Goal: Find specific page/section: Locate item on page

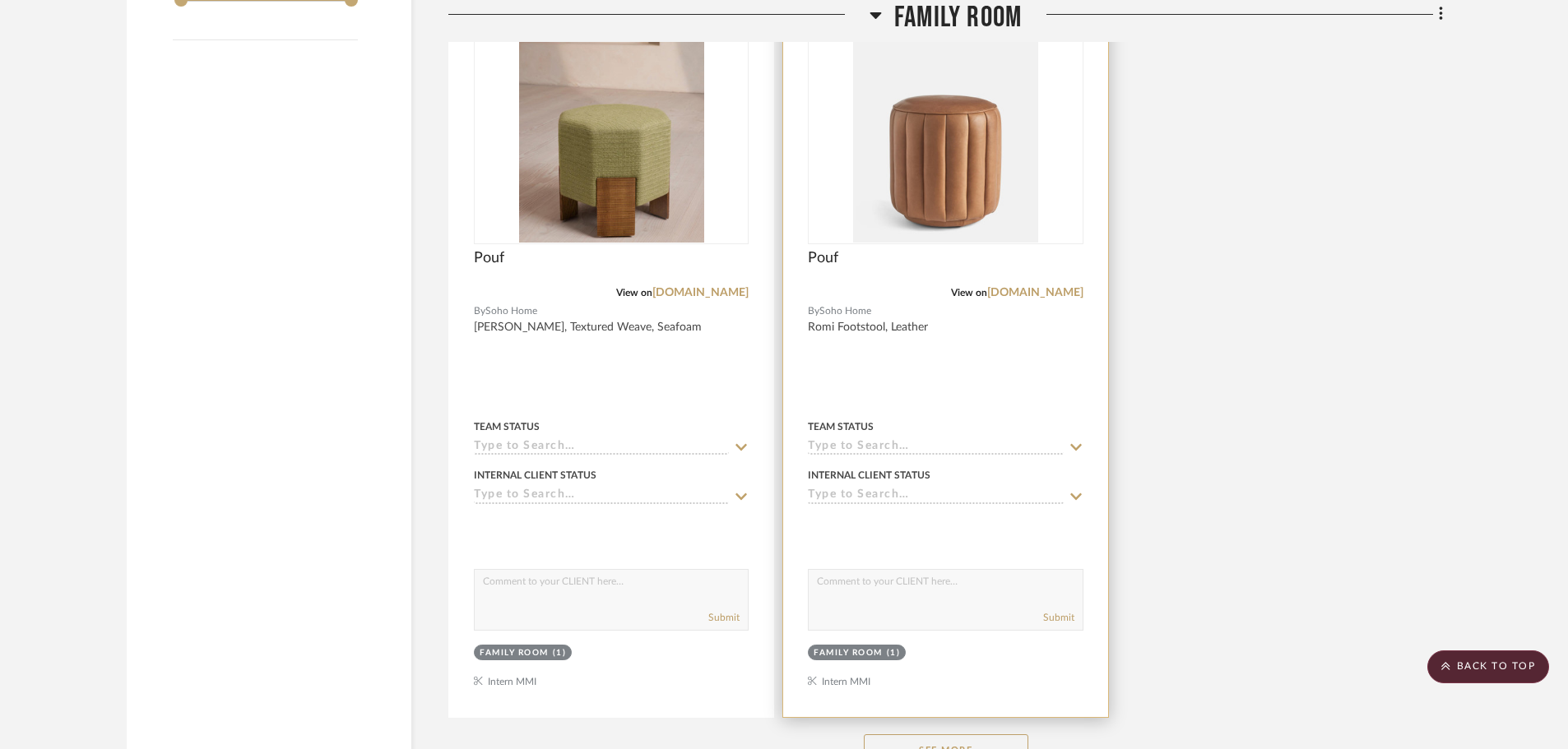
scroll to position [2220, 0]
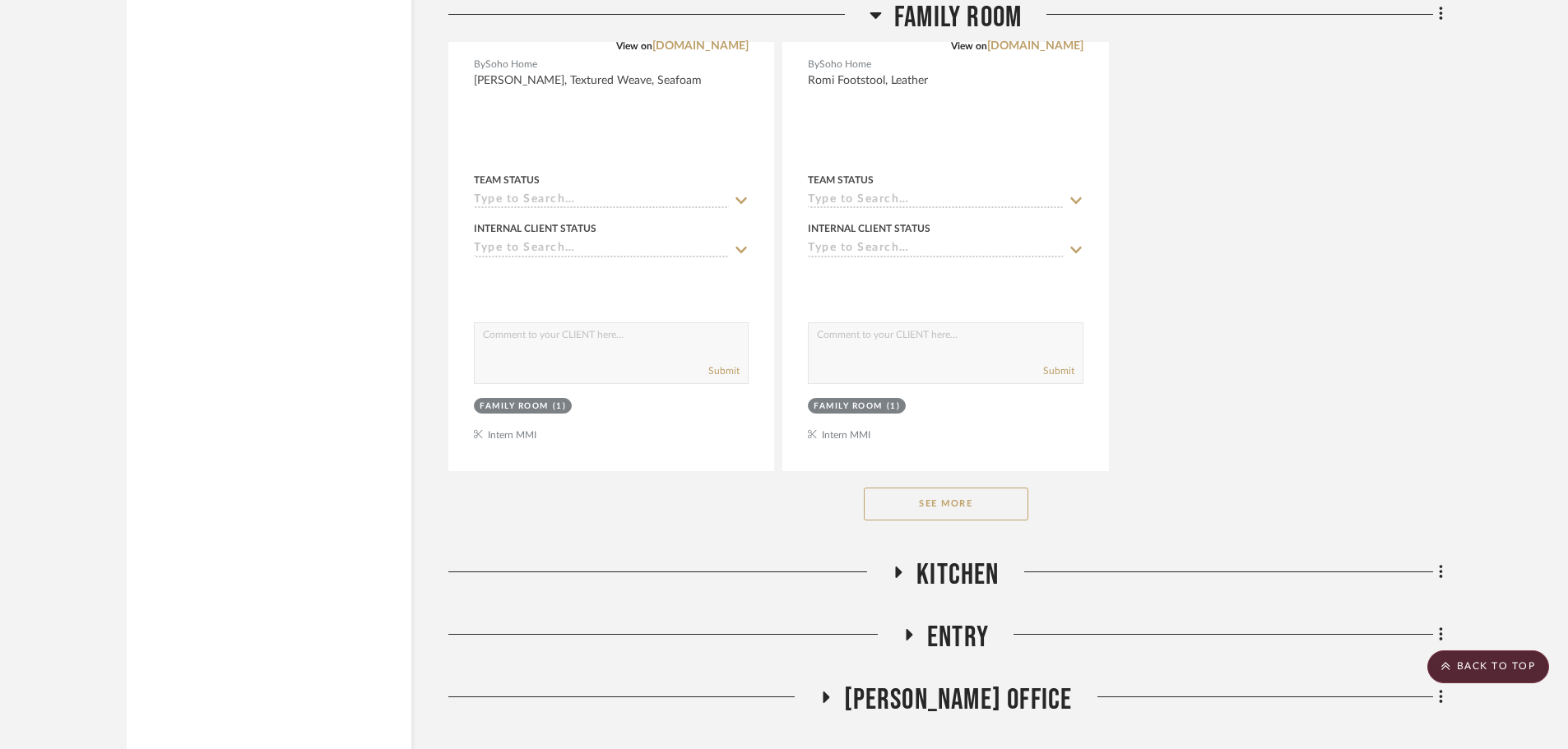
click at [947, 491] on button "See More" at bounding box center [946, 503] width 165 height 33
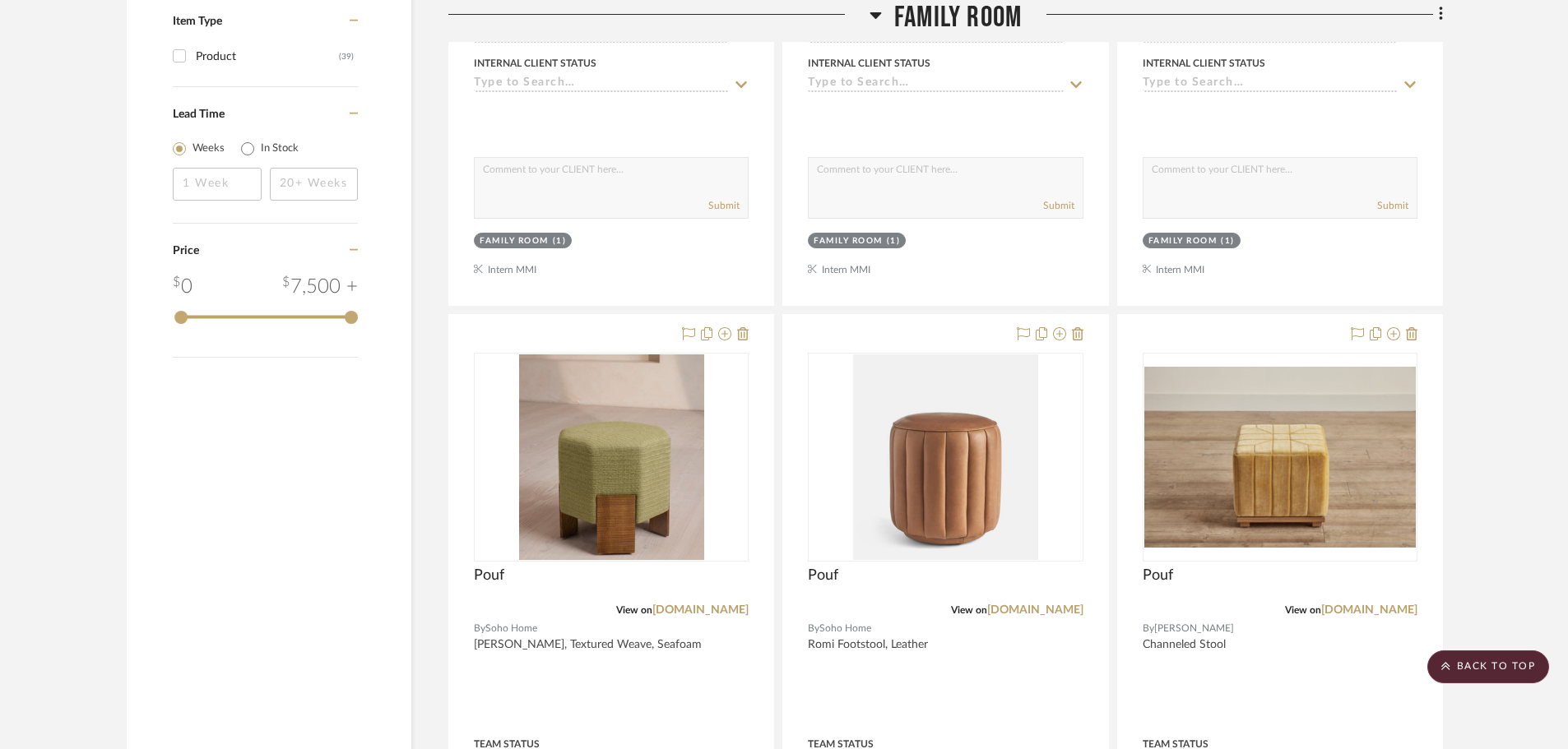
scroll to position [1820, 0]
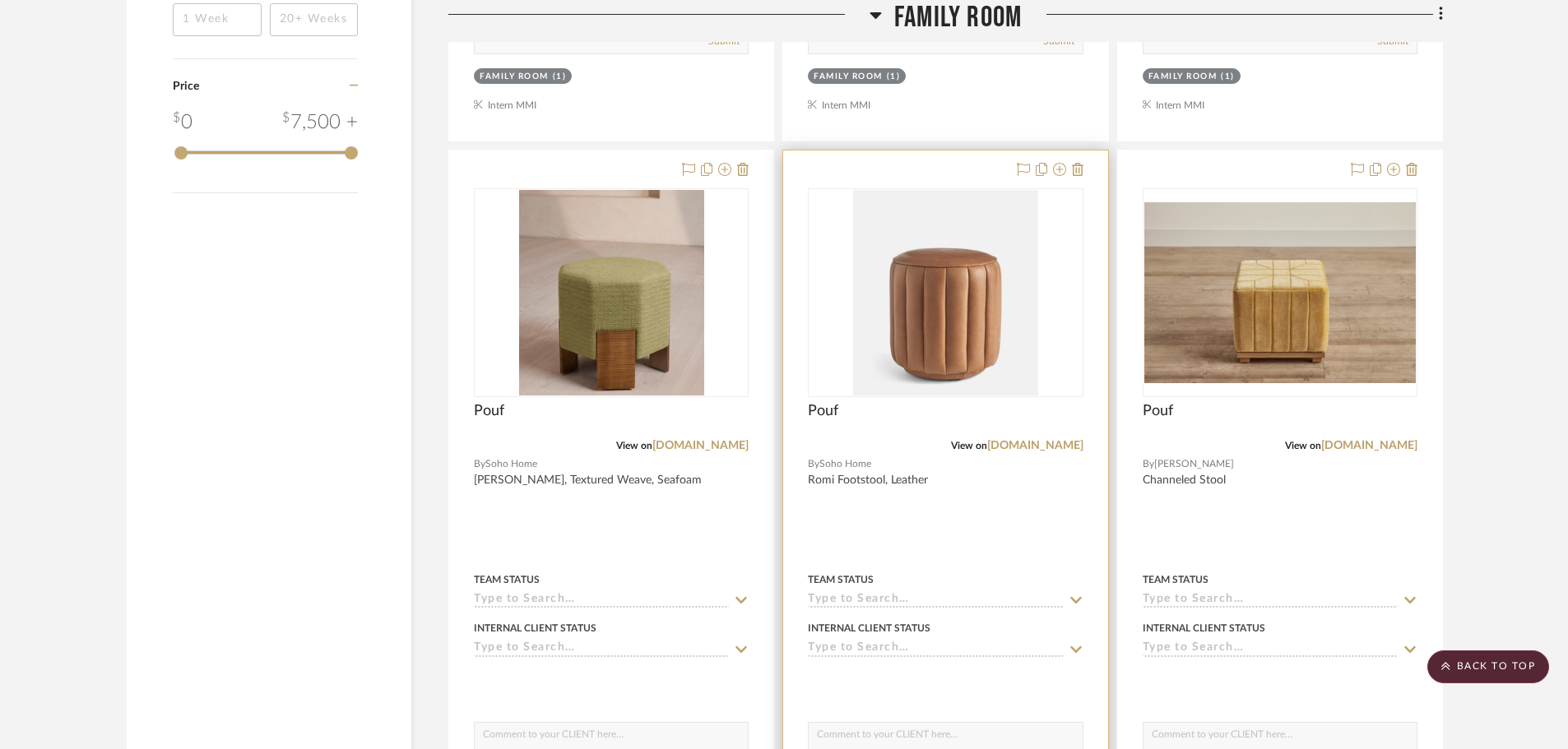
click at [959, 481] on div at bounding box center [945, 510] width 324 height 719
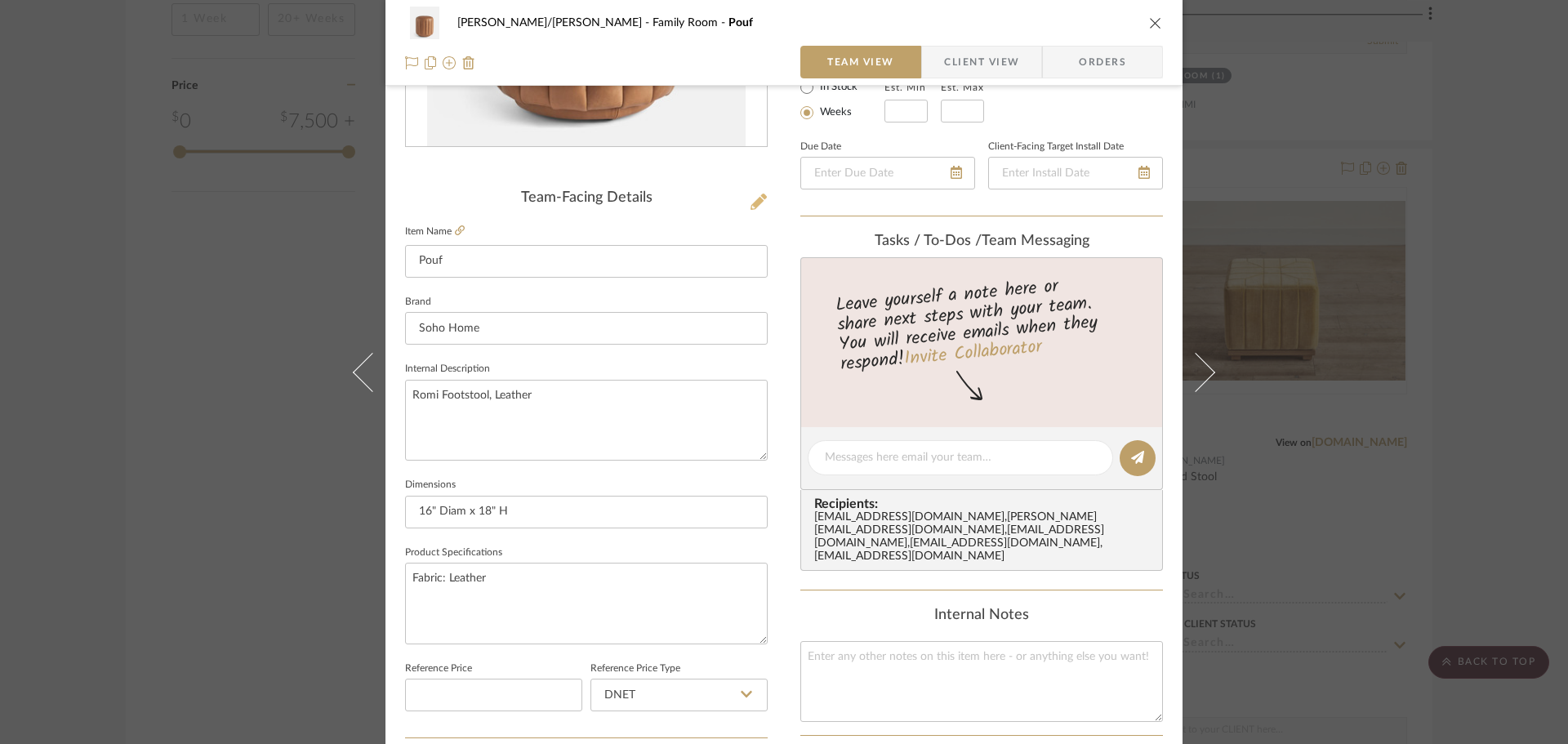
scroll to position [327, 0]
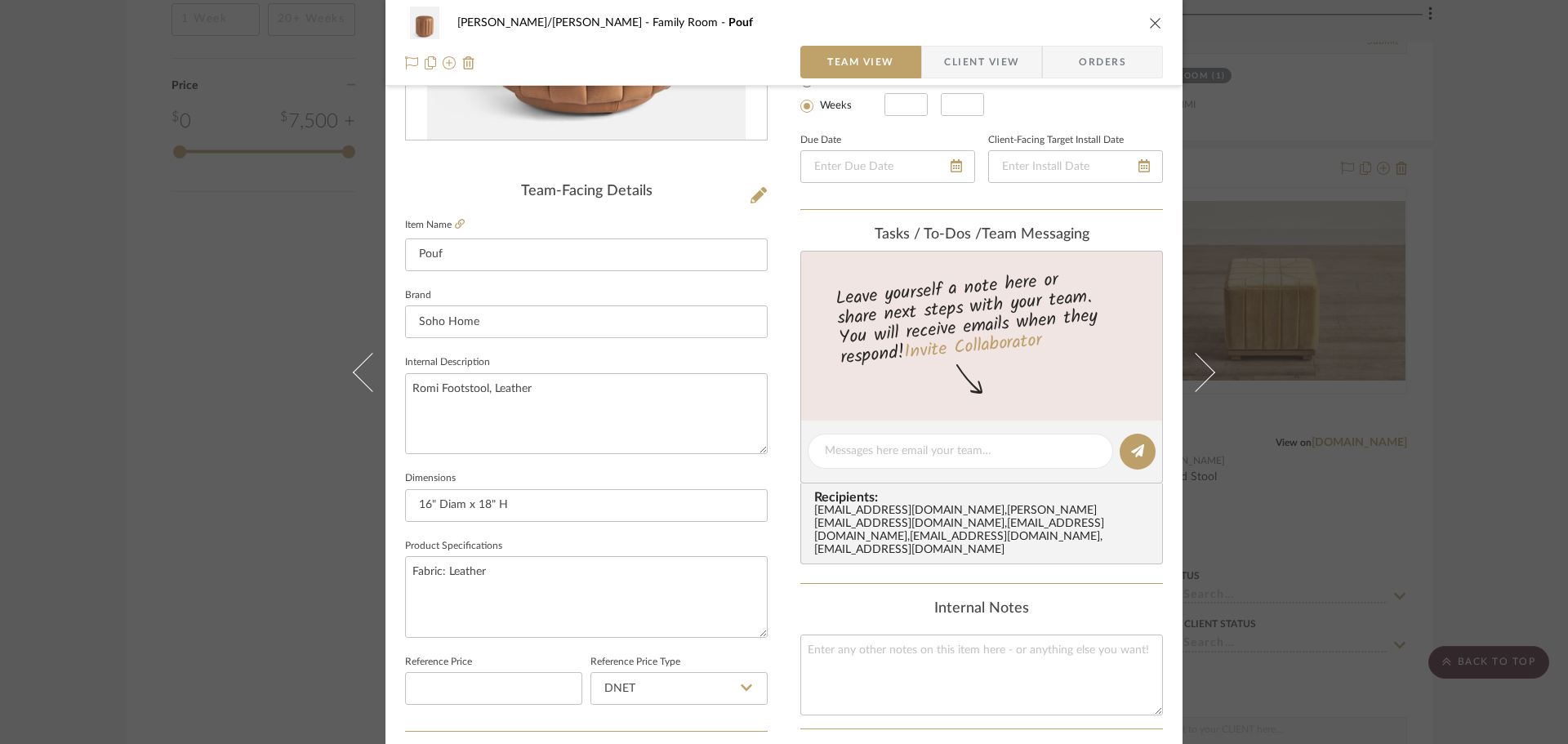
click at [1474, 416] on div "[PERSON_NAME]/[PERSON_NAME] Family Room Pouf Team View Client View Orders Team-…" at bounding box center [784, 372] width 1568 height 744
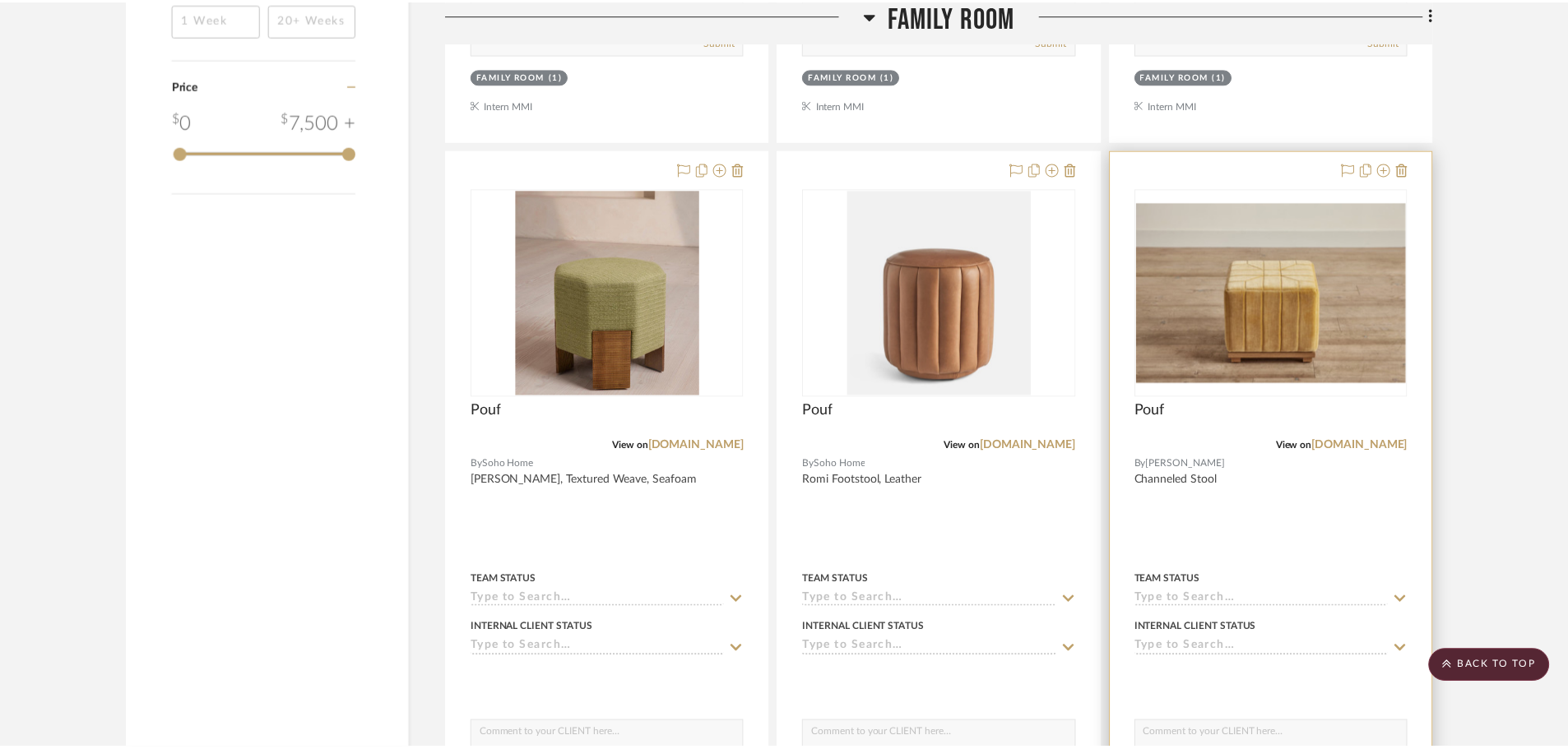
scroll to position [1820, 0]
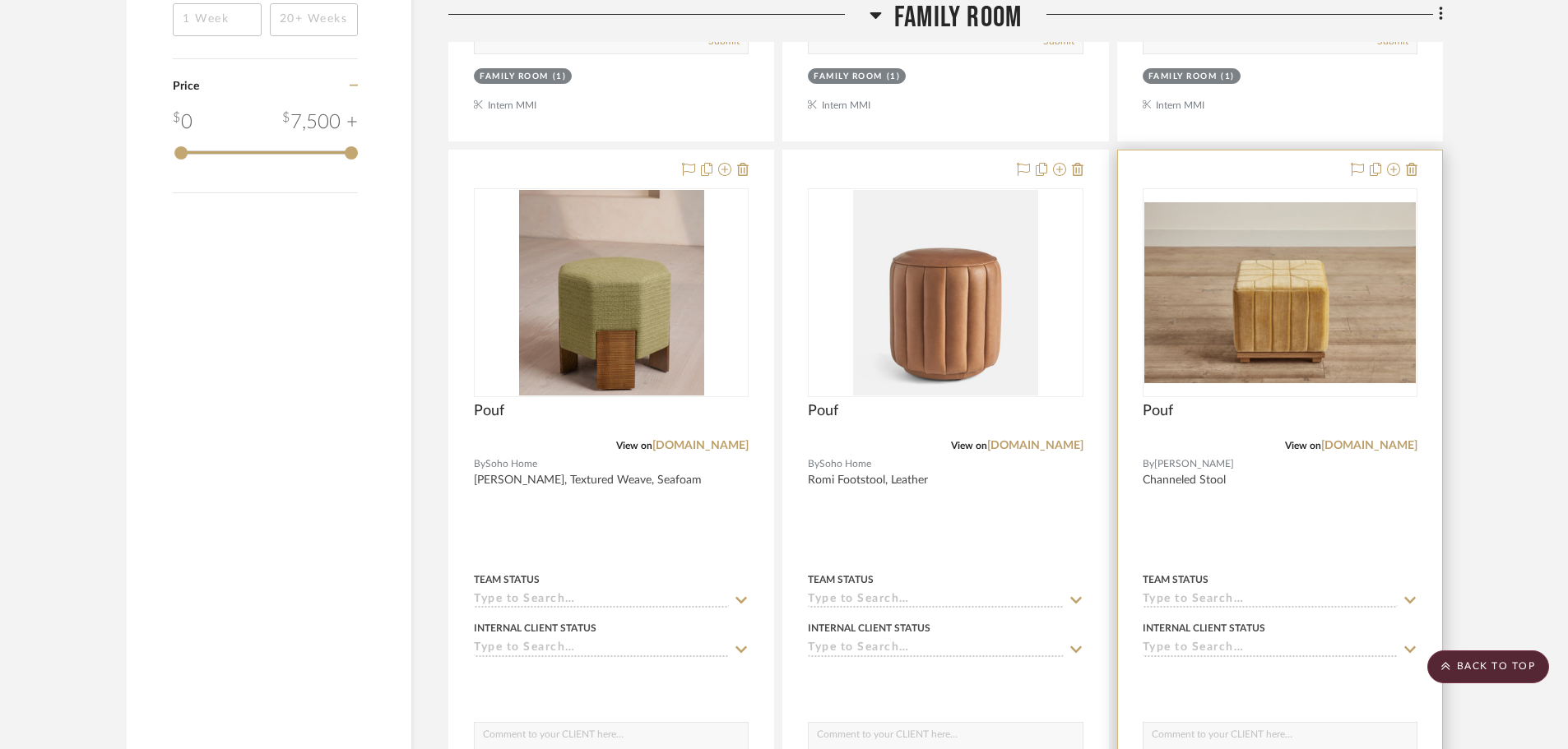
click at [1284, 520] on div at bounding box center [1280, 510] width 324 height 719
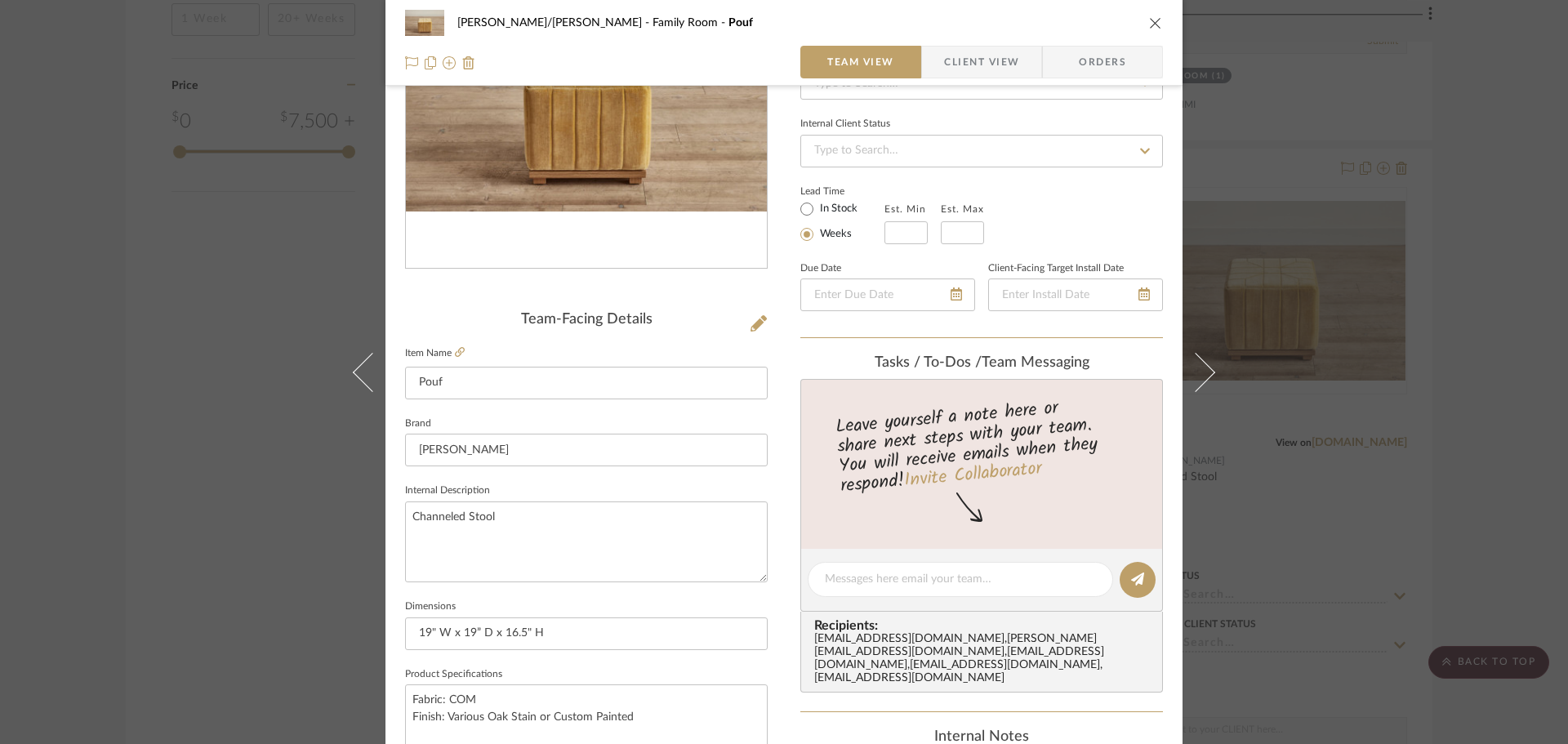
scroll to position [245, 0]
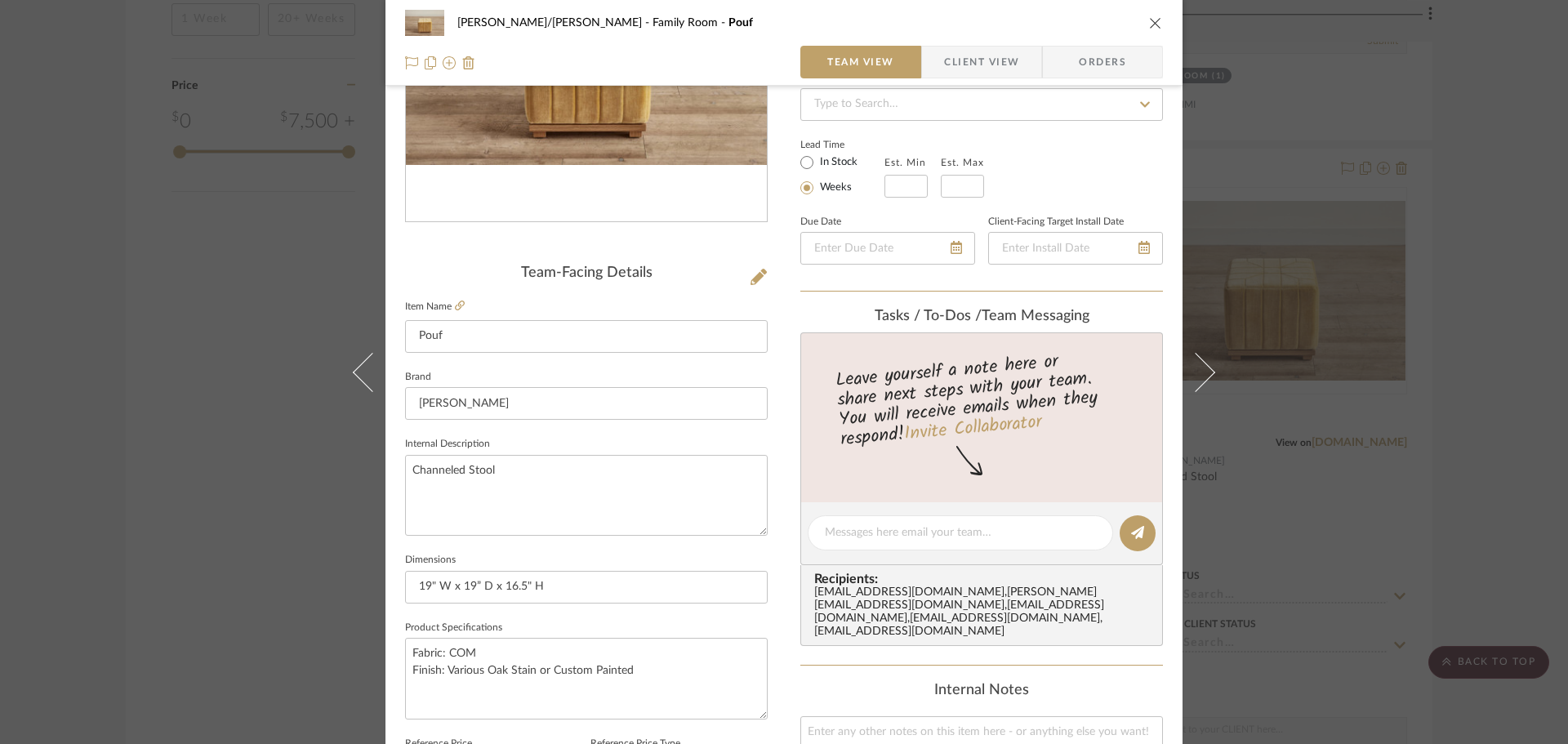
click at [1527, 489] on div "[PERSON_NAME]/[PERSON_NAME] Family Room Pouf Team View Client View Orders Team-…" at bounding box center [784, 372] width 1568 height 744
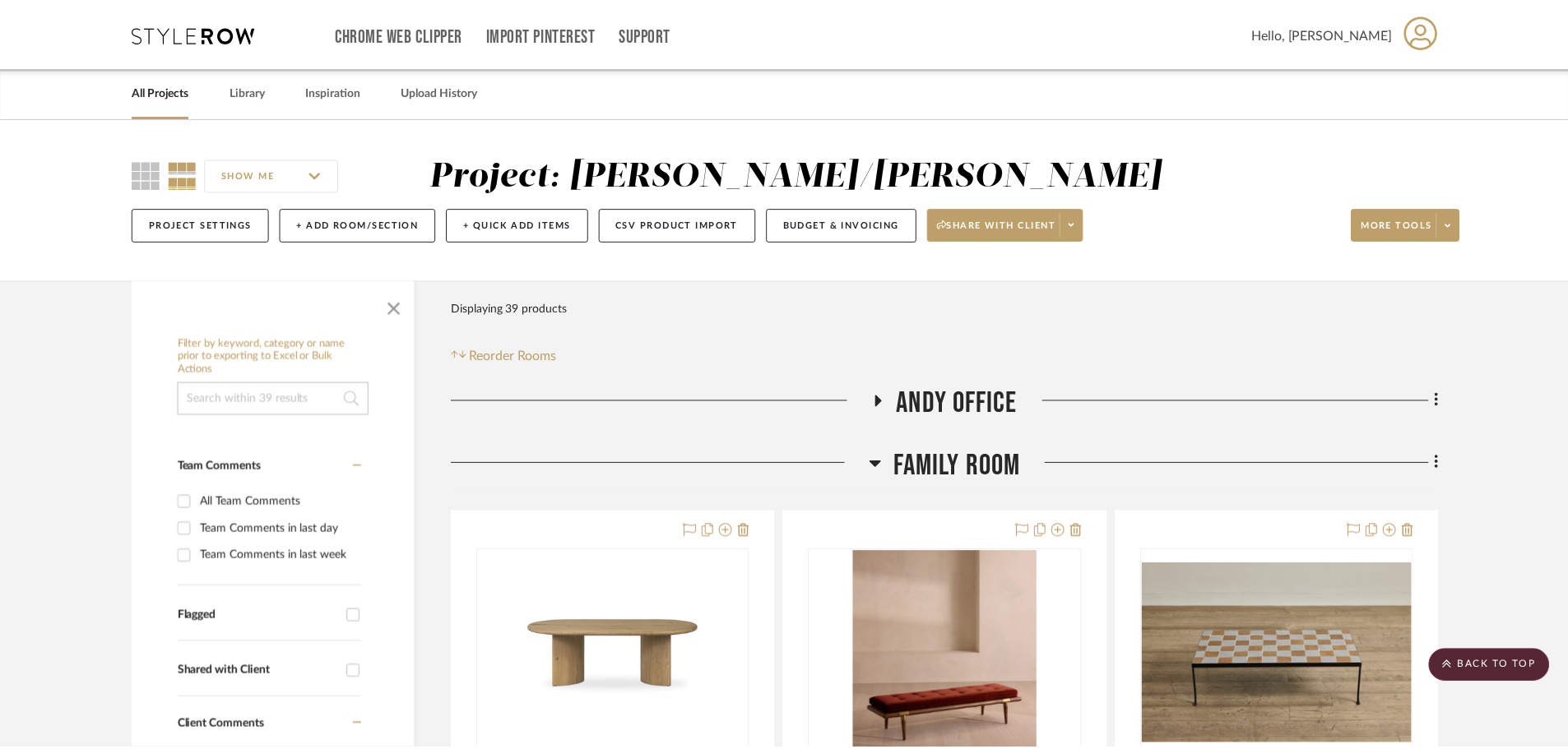
scroll to position [1820, 0]
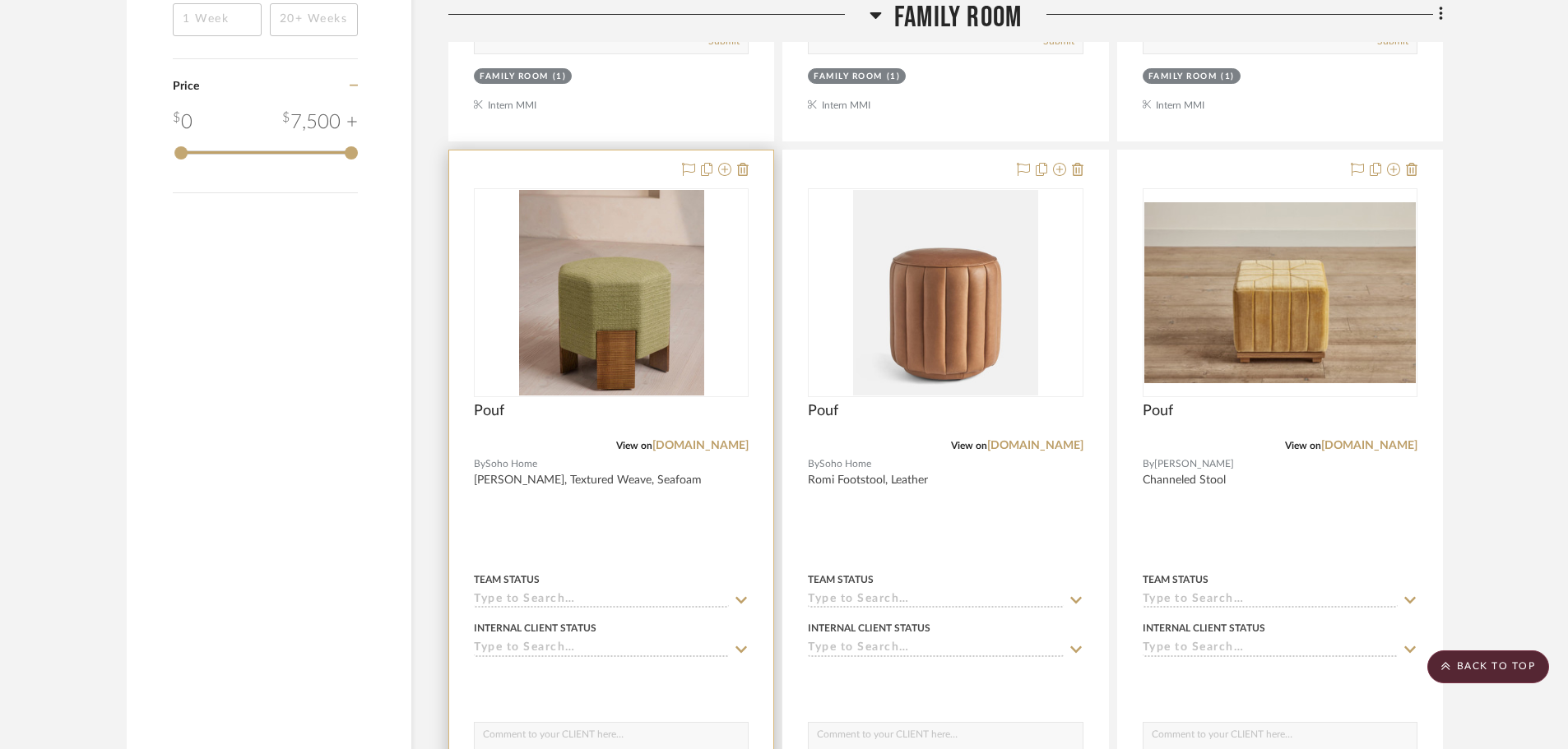
click at [700, 518] on div at bounding box center [611, 510] width 324 height 719
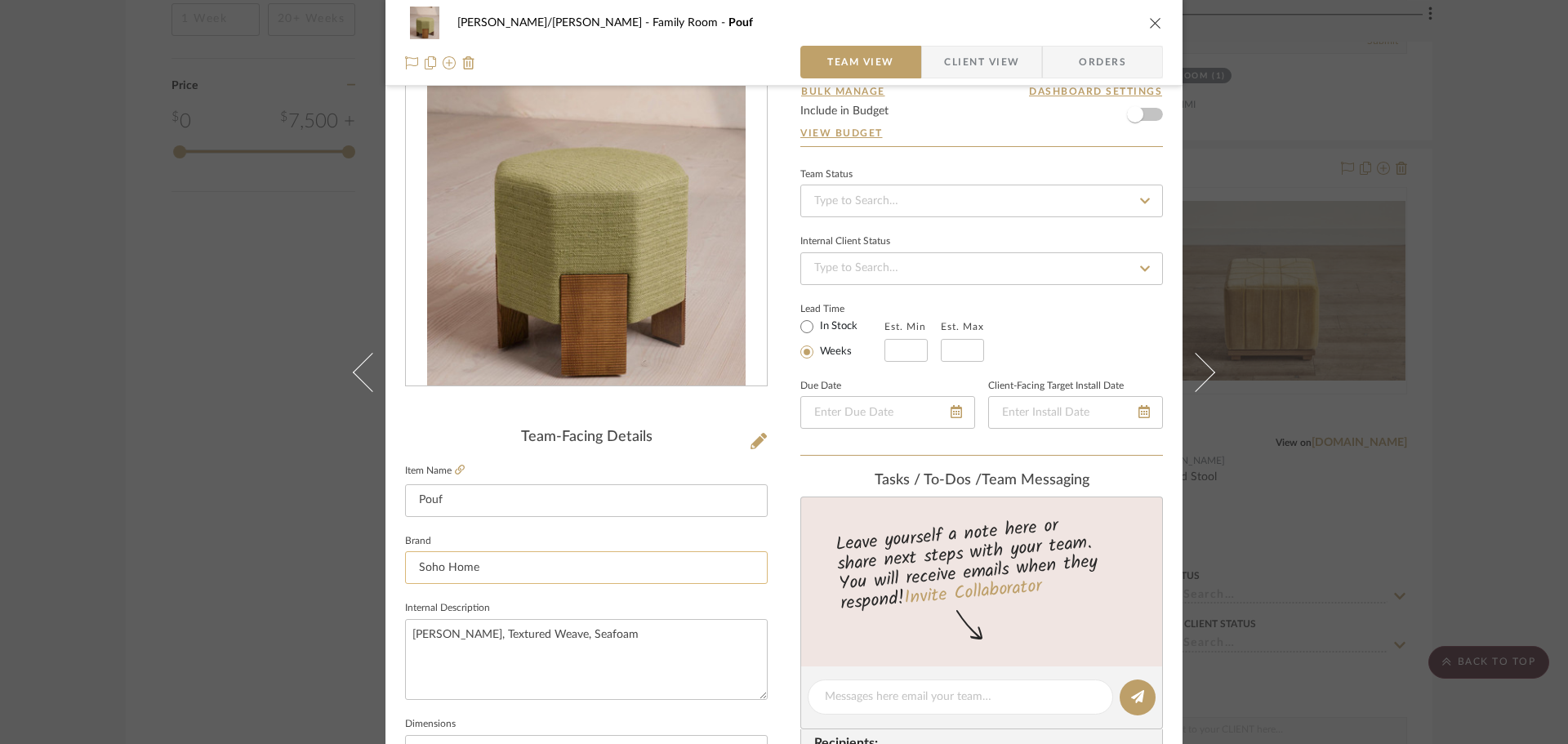
scroll to position [327, 0]
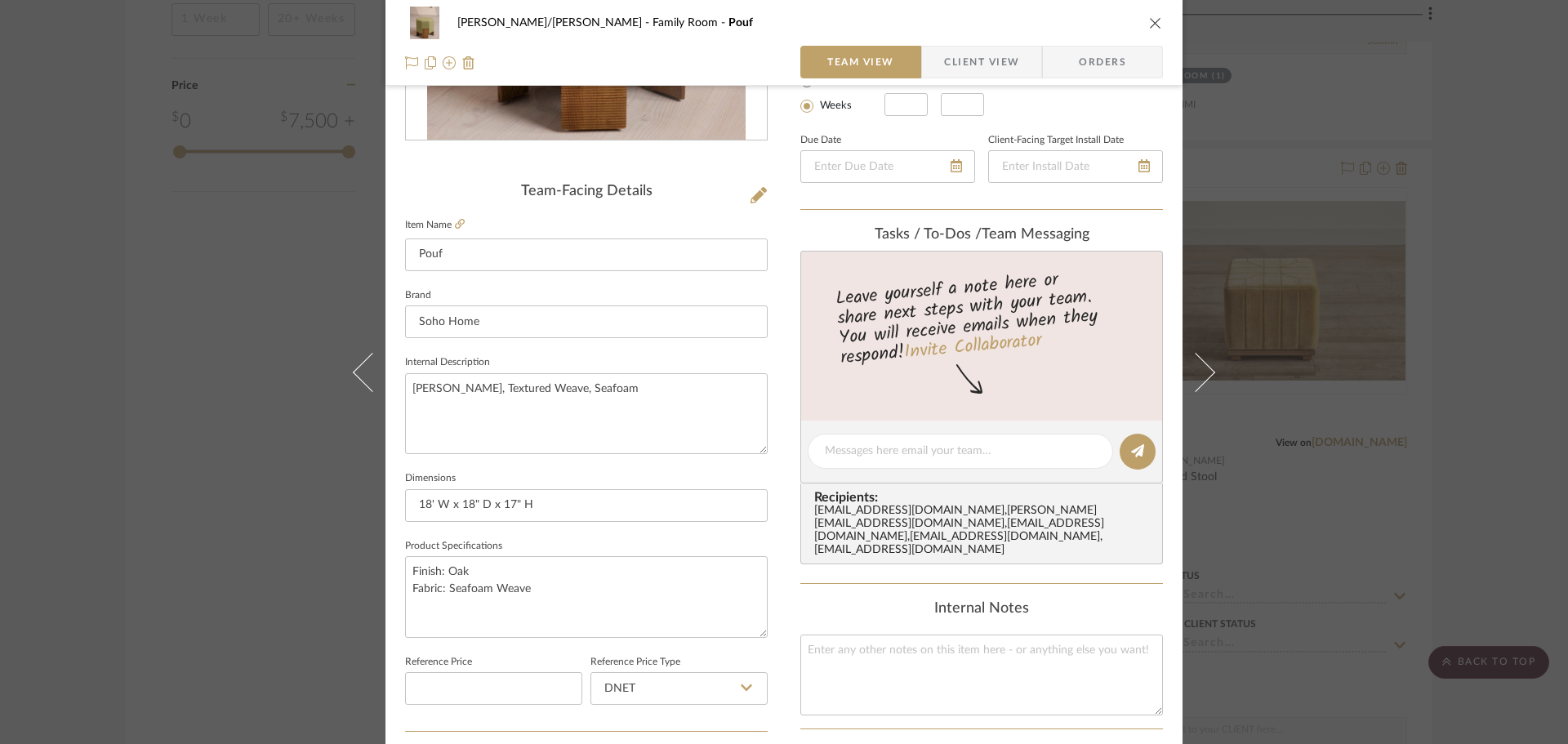
click at [1495, 519] on div "[PERSON_NAME]/[PERSON_NAME] Family Room Pouf Team View Client View Orders Team-…" at bounding box center [784, 372] width 1568 height 744
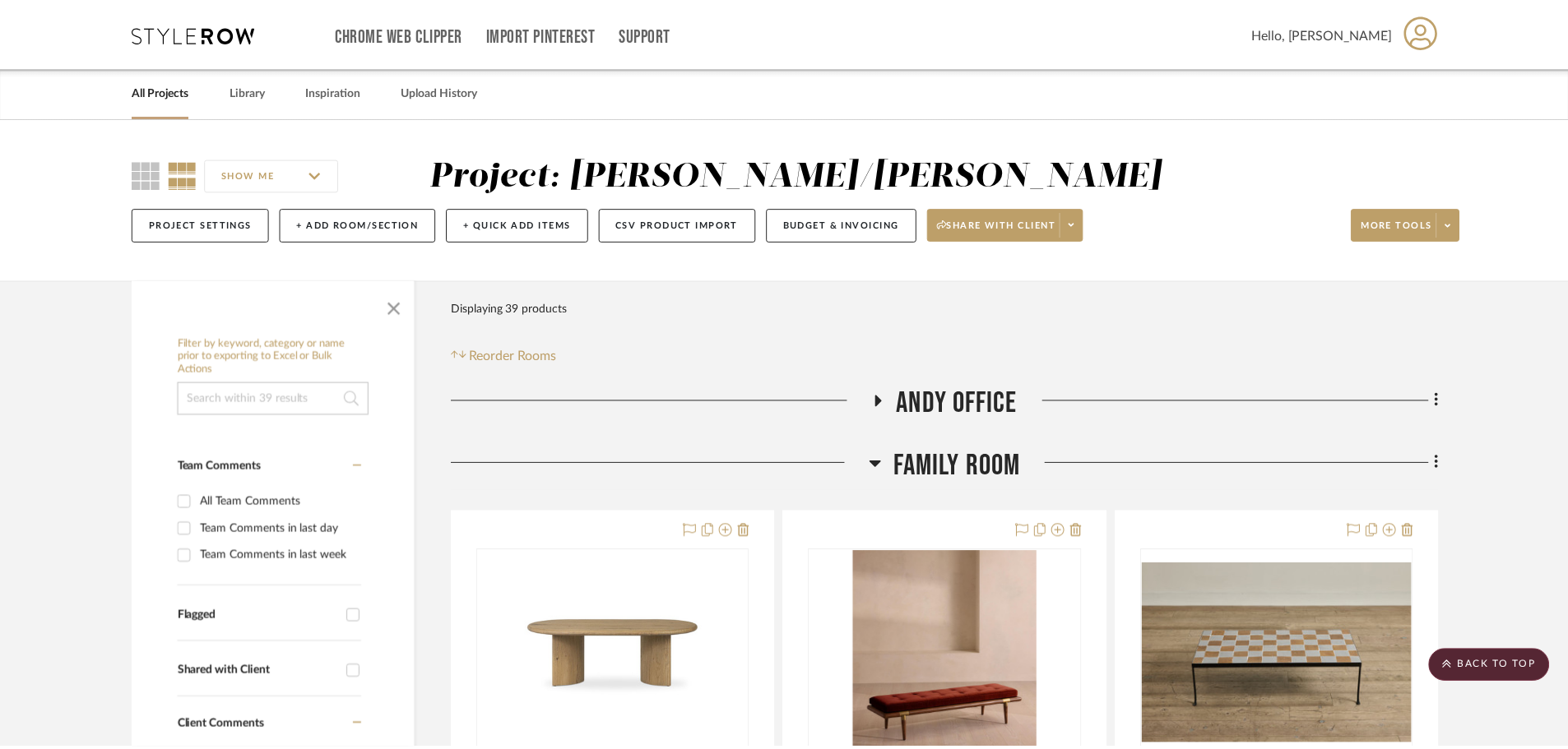
scroll to position [1820, 0]
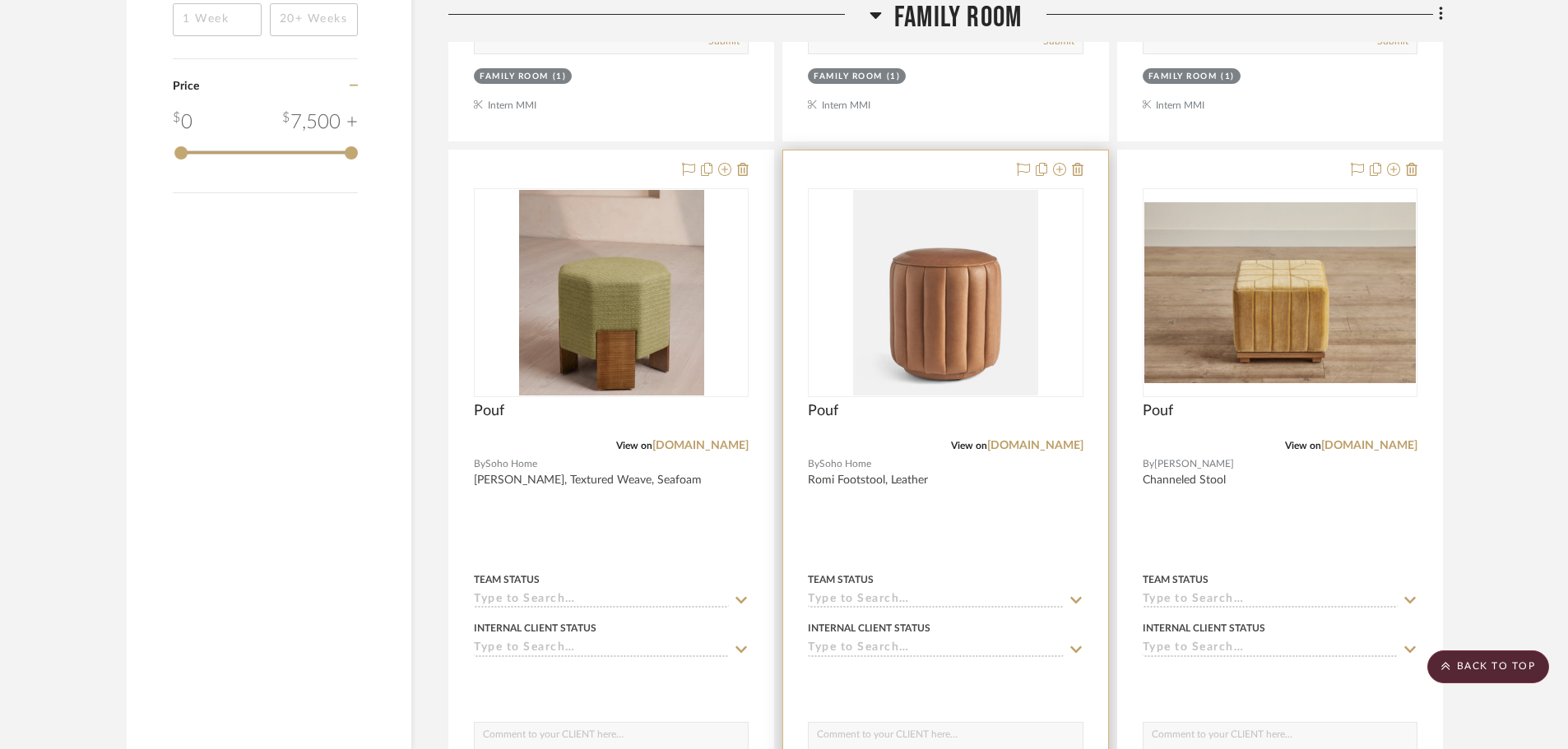
click at [943, 535] on div at bounding box center [945, 510] width 324 height 719
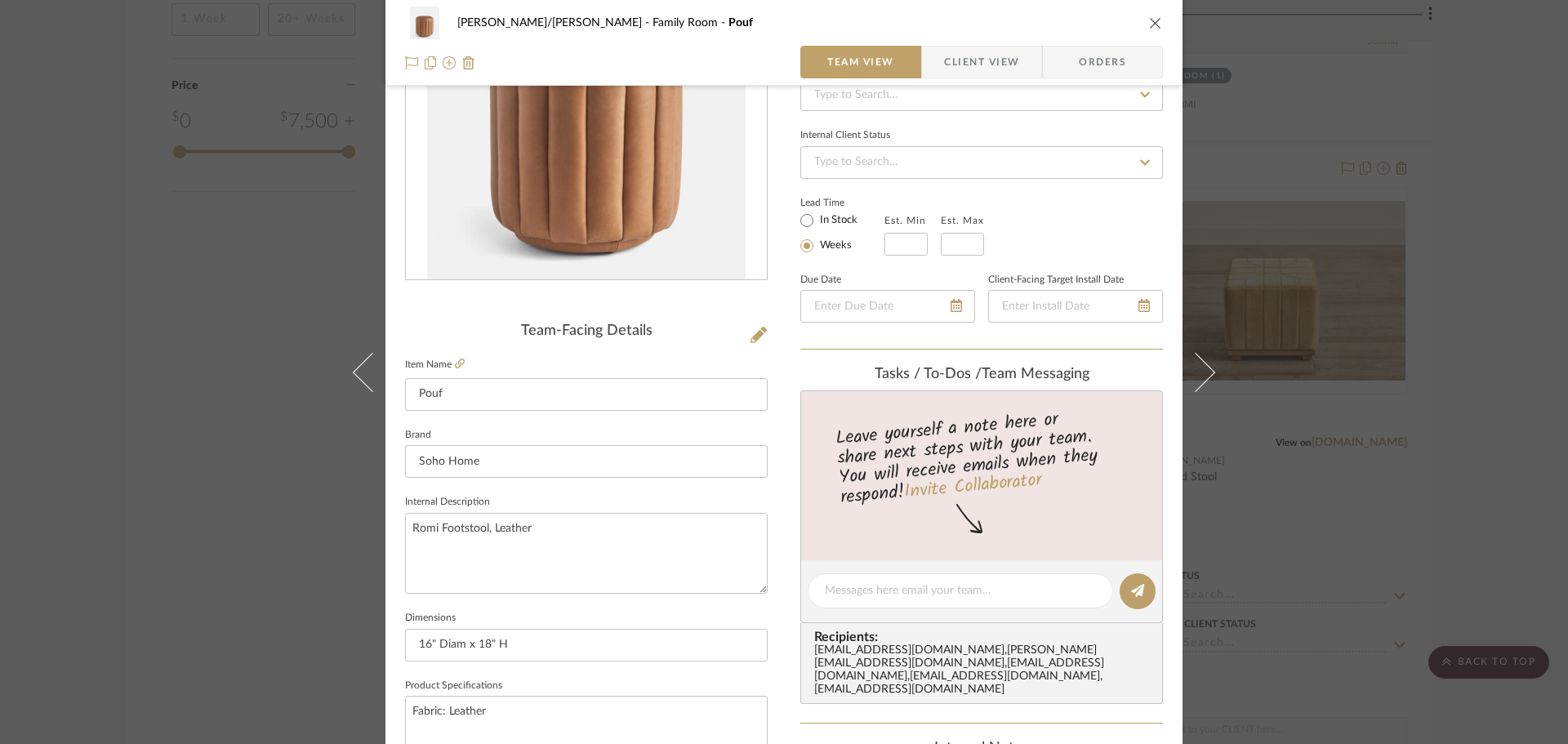
scroll to position [163, 0]
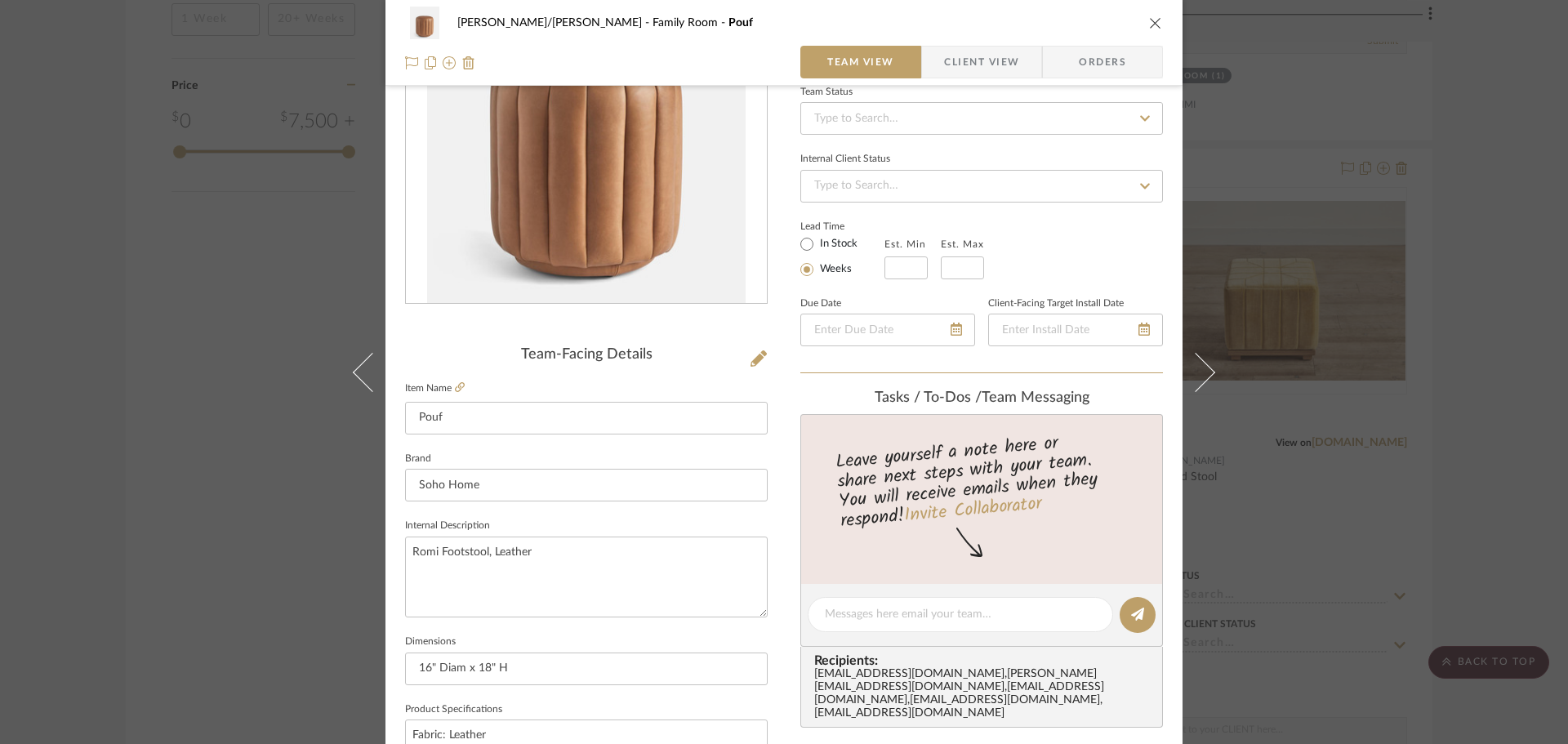
click at [1482, 420] on div "[PERSON_NAME]/[PERSON_NAME] Family Room Pouf Team View Client View Orders Team-…" at bounding box center [784, 372] width 1568 height 744
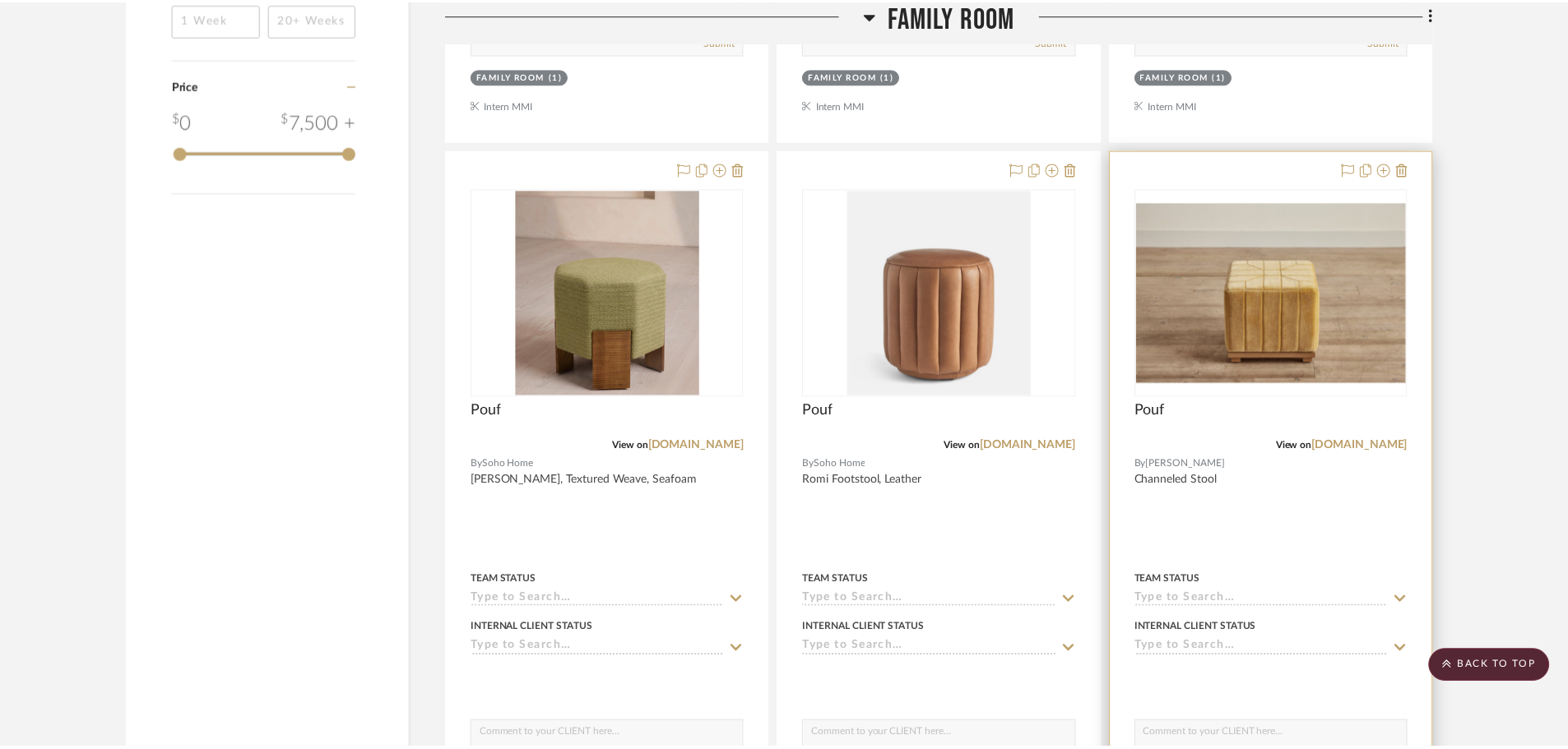
scroll to position [1820, 0]
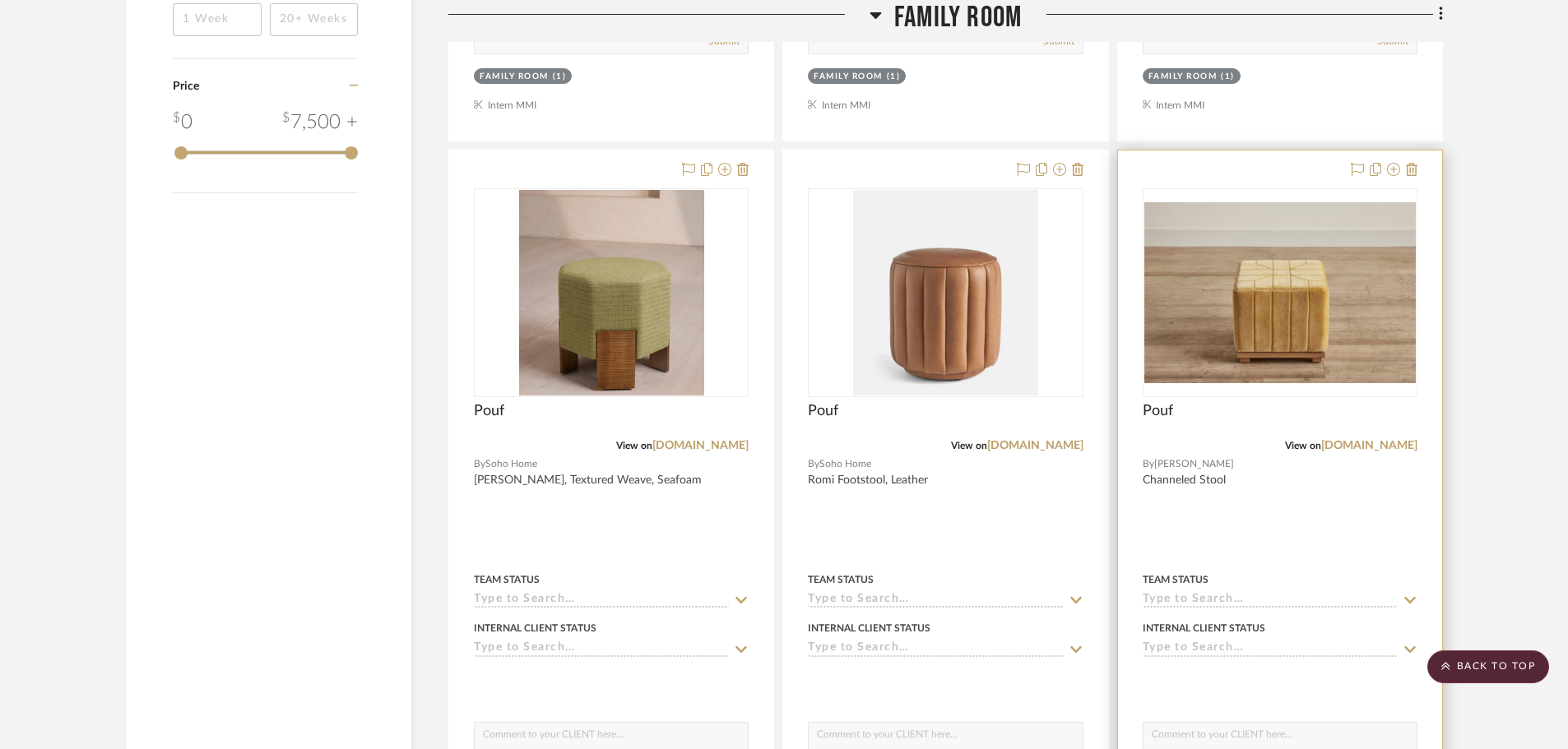
click at [1299, 503] on div at bounding box center [1280, 510] width 324 height 719
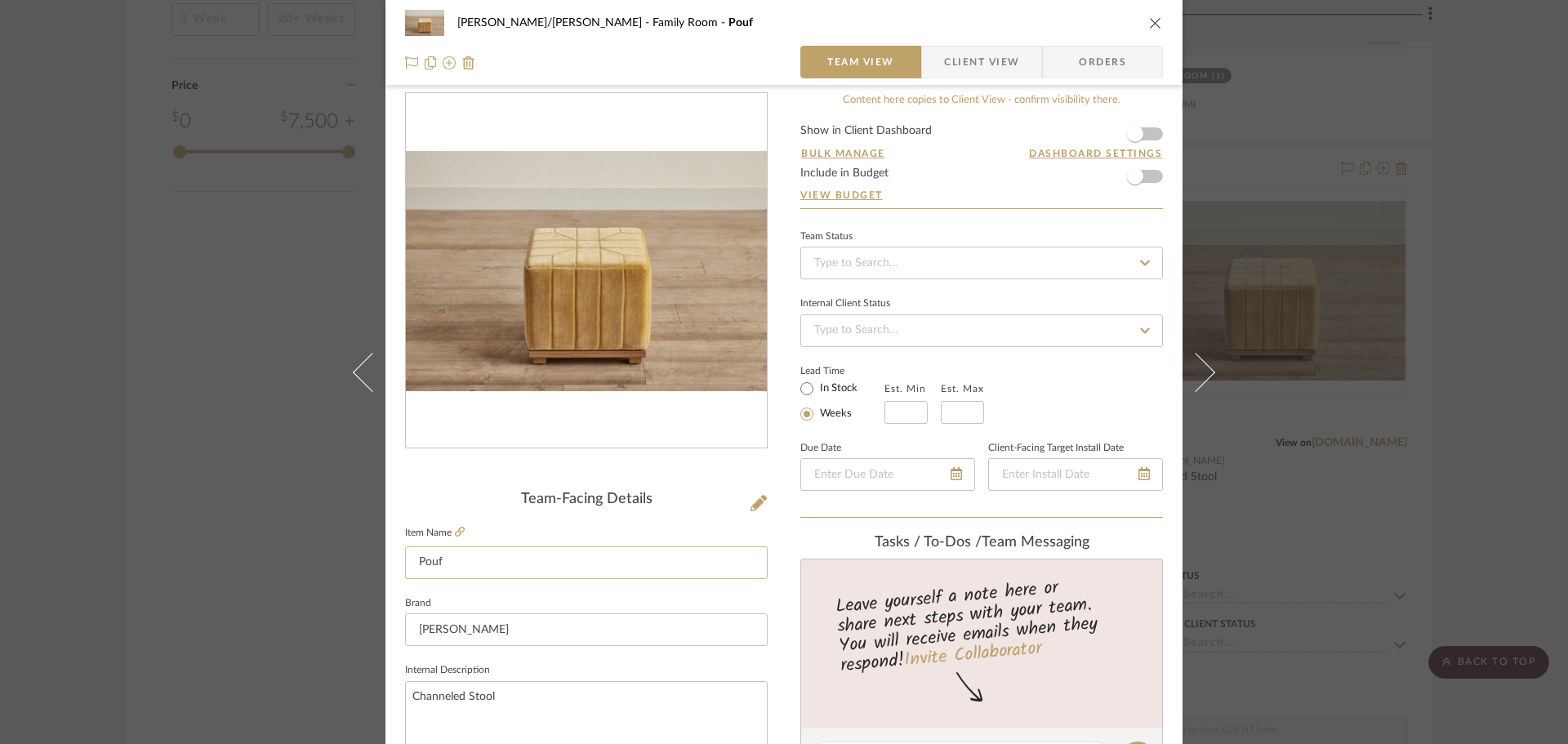
scroll to position [0, 0]
